Goal: Information Seeking & Learning: Compare options

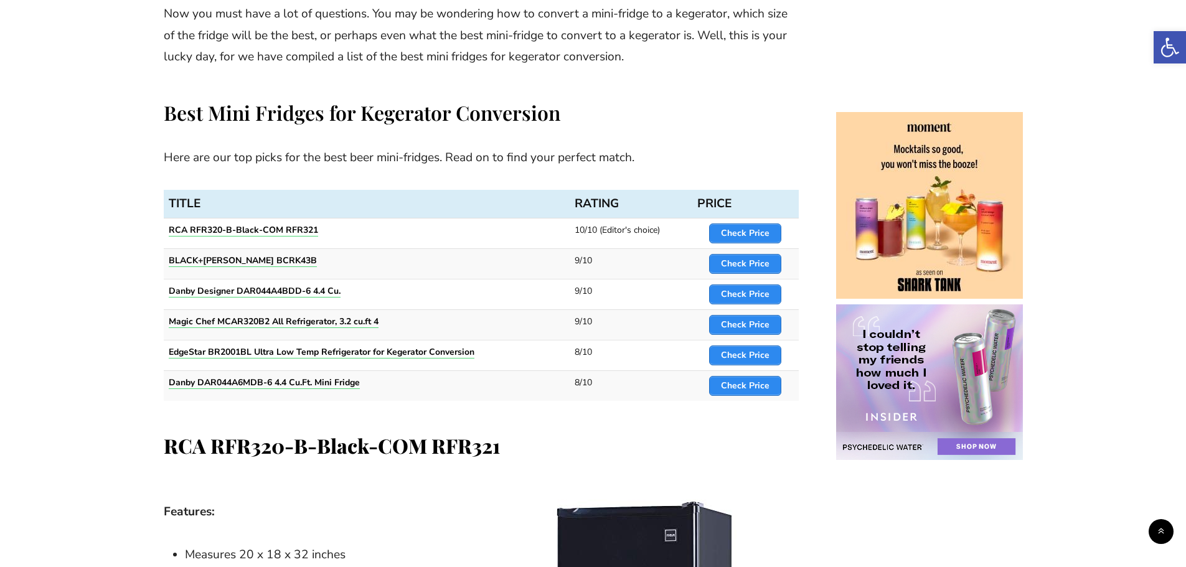
scroll to position [560, 0]
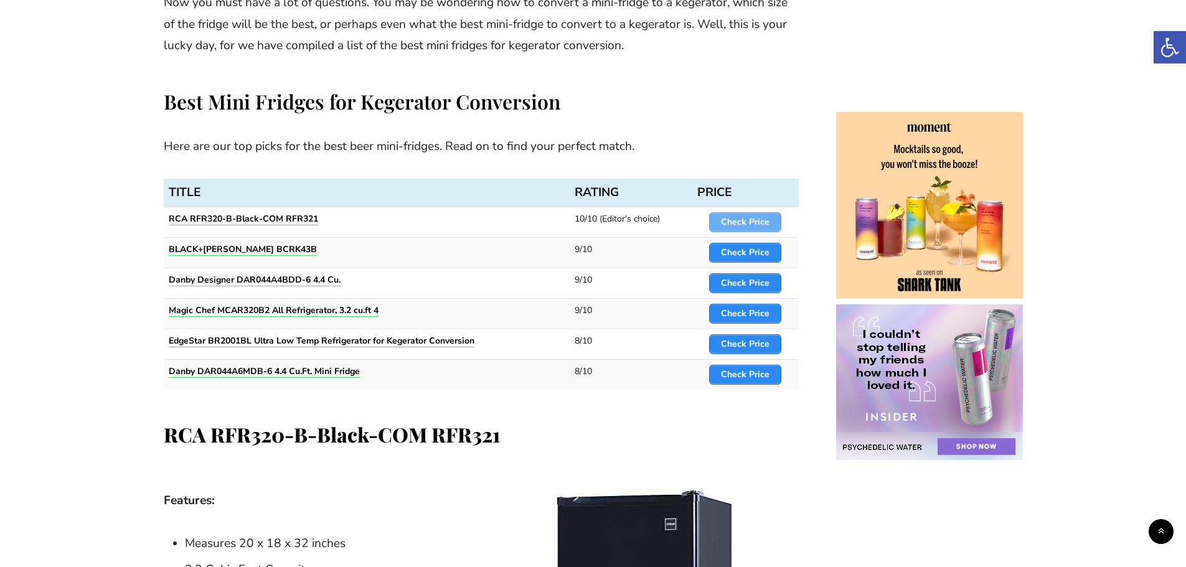
click at [722, 224] on span "Check Price" at bounding box center [745, 222] width 71 height 19
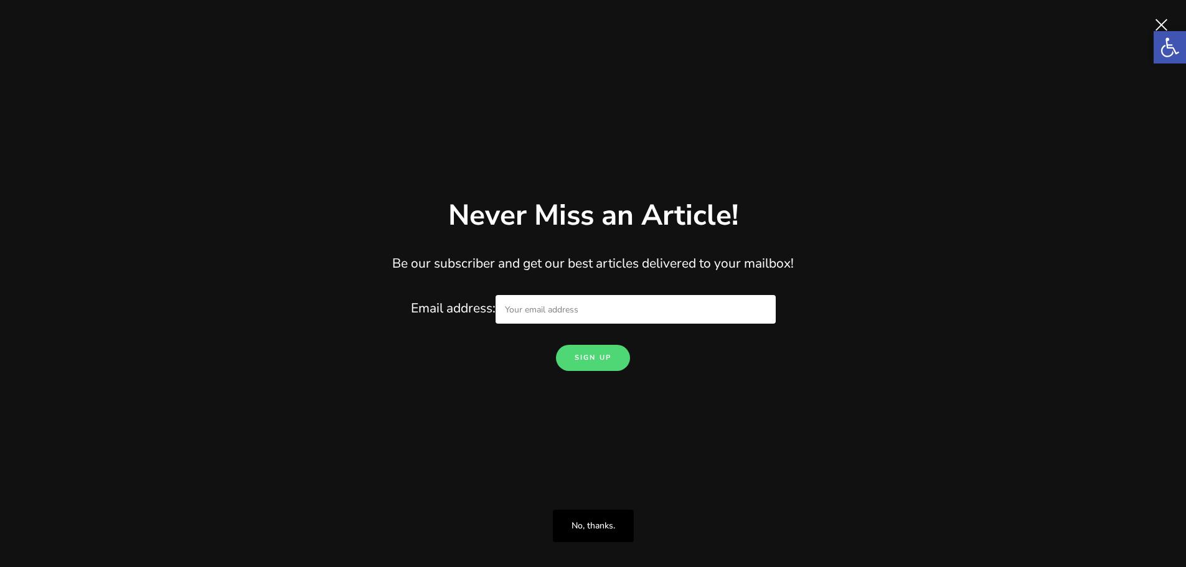
click at [1158, 23] on span "Close" at bounding box center [1161, 24] width 25 height 25
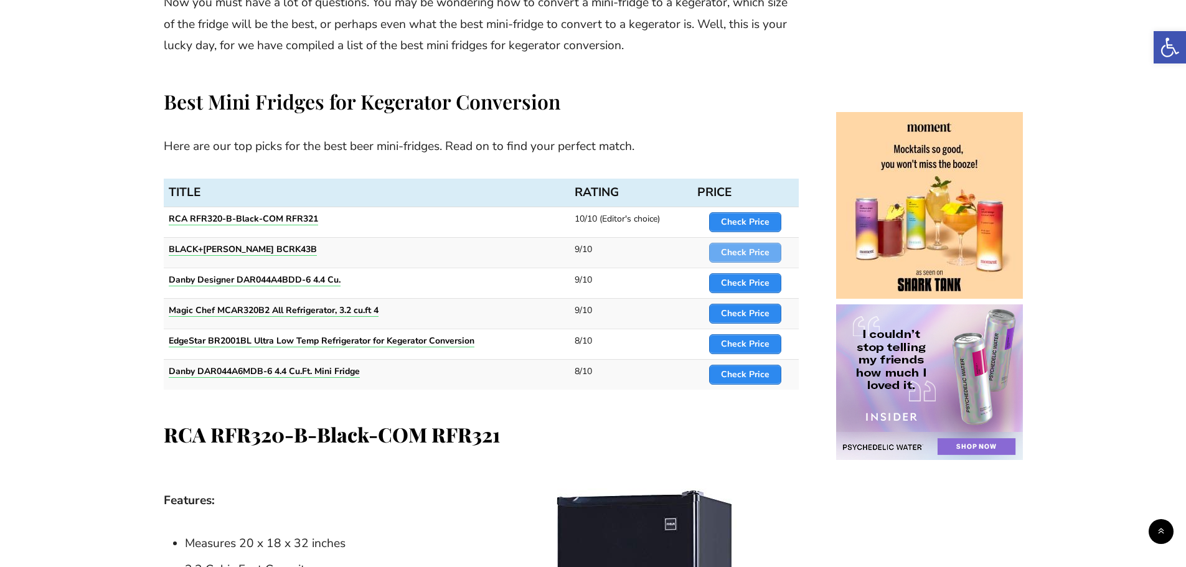
click at [748, 253] on strong "Check Price" at bounding box center [745, 253] width 49 height 12
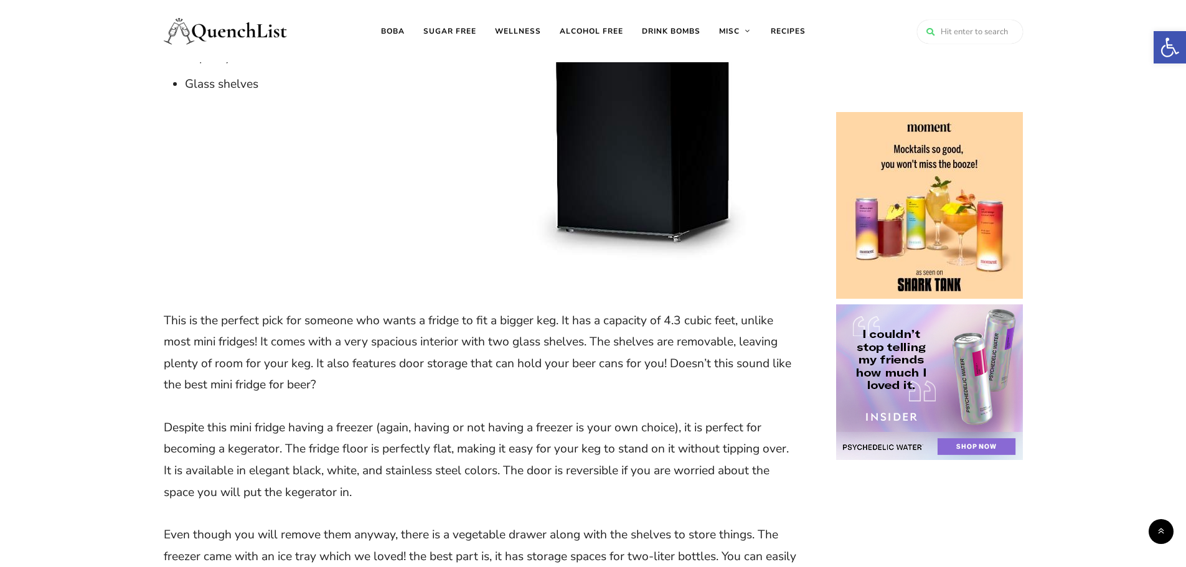
scroll to position [1806, 0]
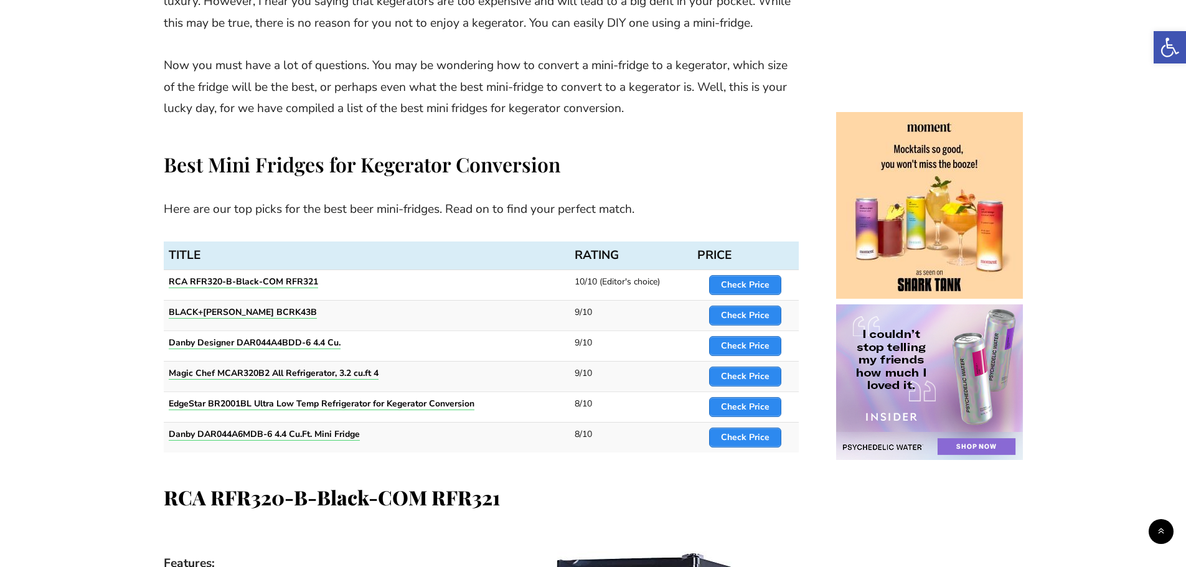
scroll to position [685, 0]
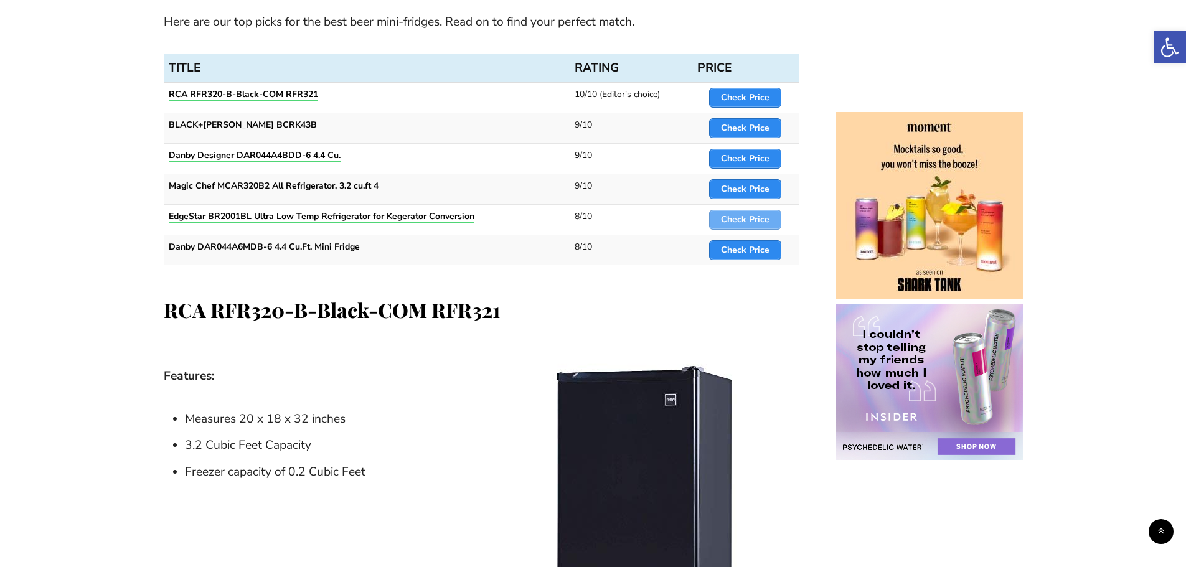
click at [742, 218] on strong "Check Price" at bounding box center [745, 220] width 49 height 12
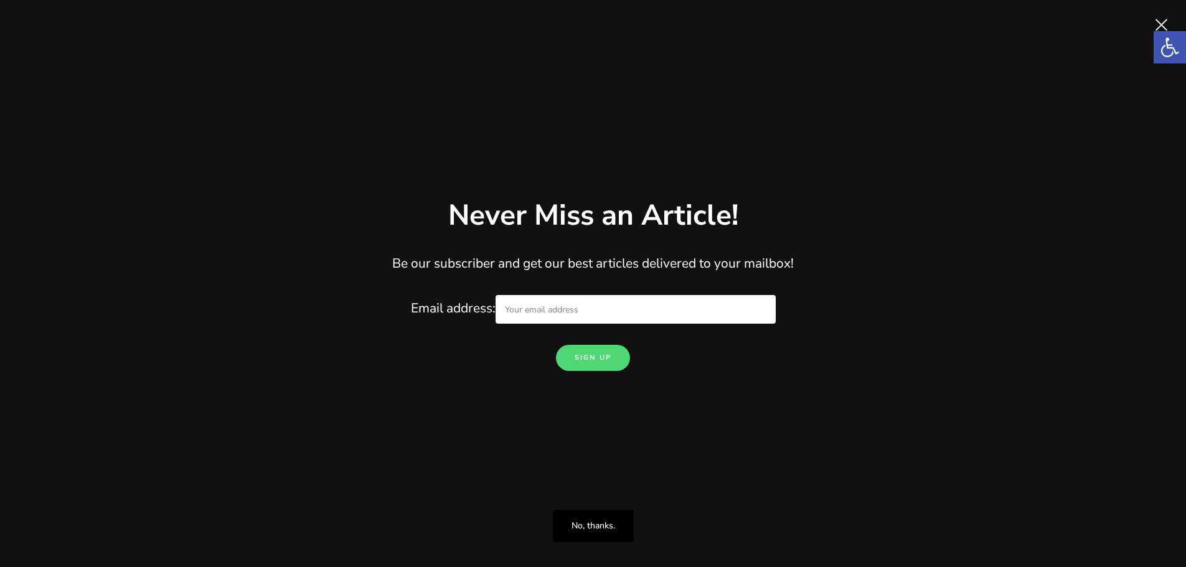
click at [1158, 17] on span "Close" at bounding box center [1161, 24] width 25 height 25
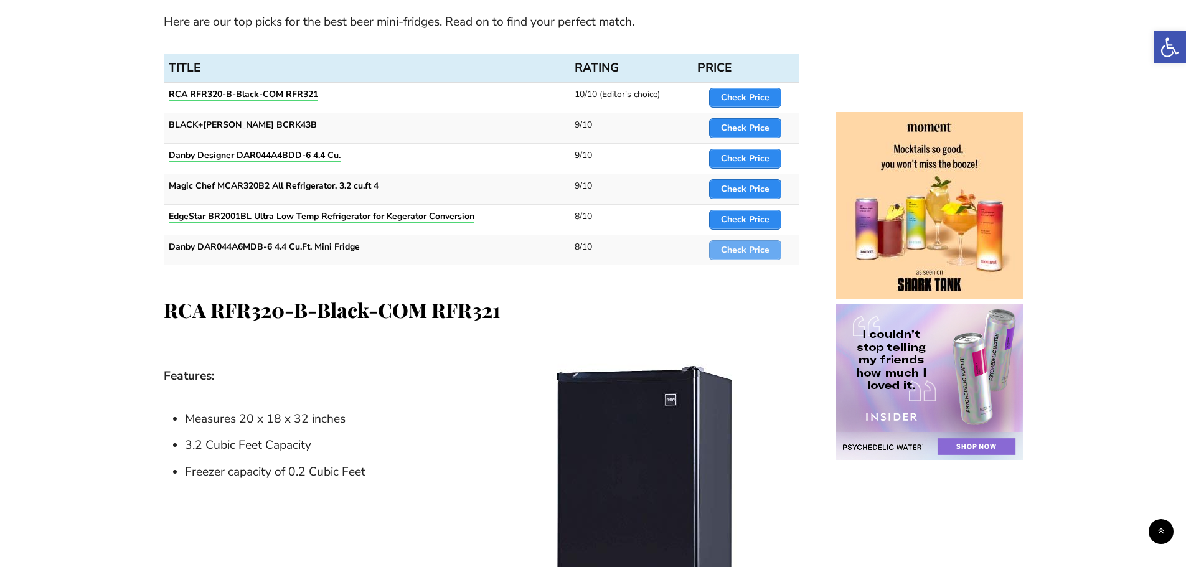
click at [743, 250] on strong "Check Price" at bounding box center [745, 250] width 49 height 12
click at [737, 144] on td "Check Price" at bounding box center [745, 158] width 106 height 31
click at [737, 159] on strong "Check Price" at bounding box center [745, 159] width 49 height 12
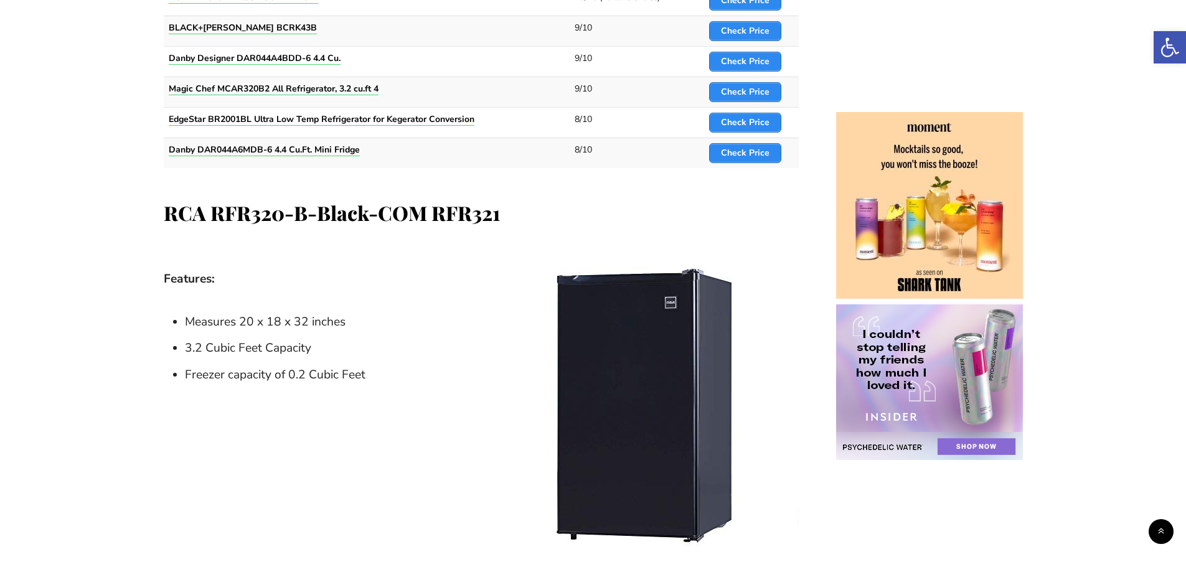
scroll to position [809, 0]
